Goal: Find contact information: Find contact information

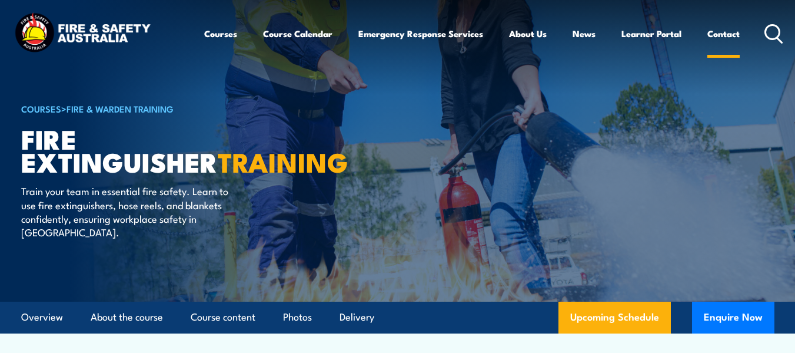
click at [715, 31] on link "Contact" at bounding box center [724, 33] width 32 height 28
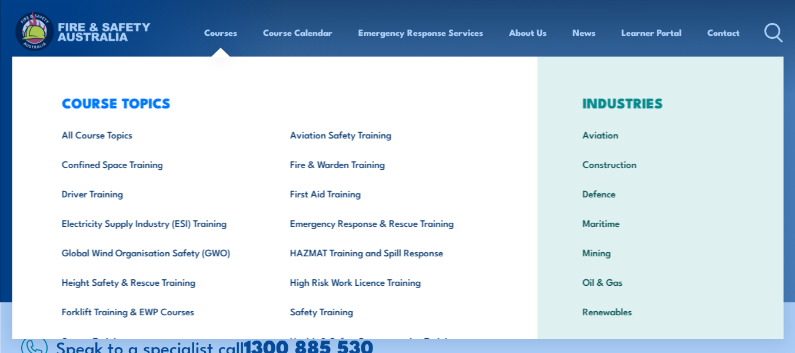
click at [228, 32] on link "Courses" at bounding box center [220, 32] width 33 height 28
